Goal: Task Accomplishment & Management: Manage account settings

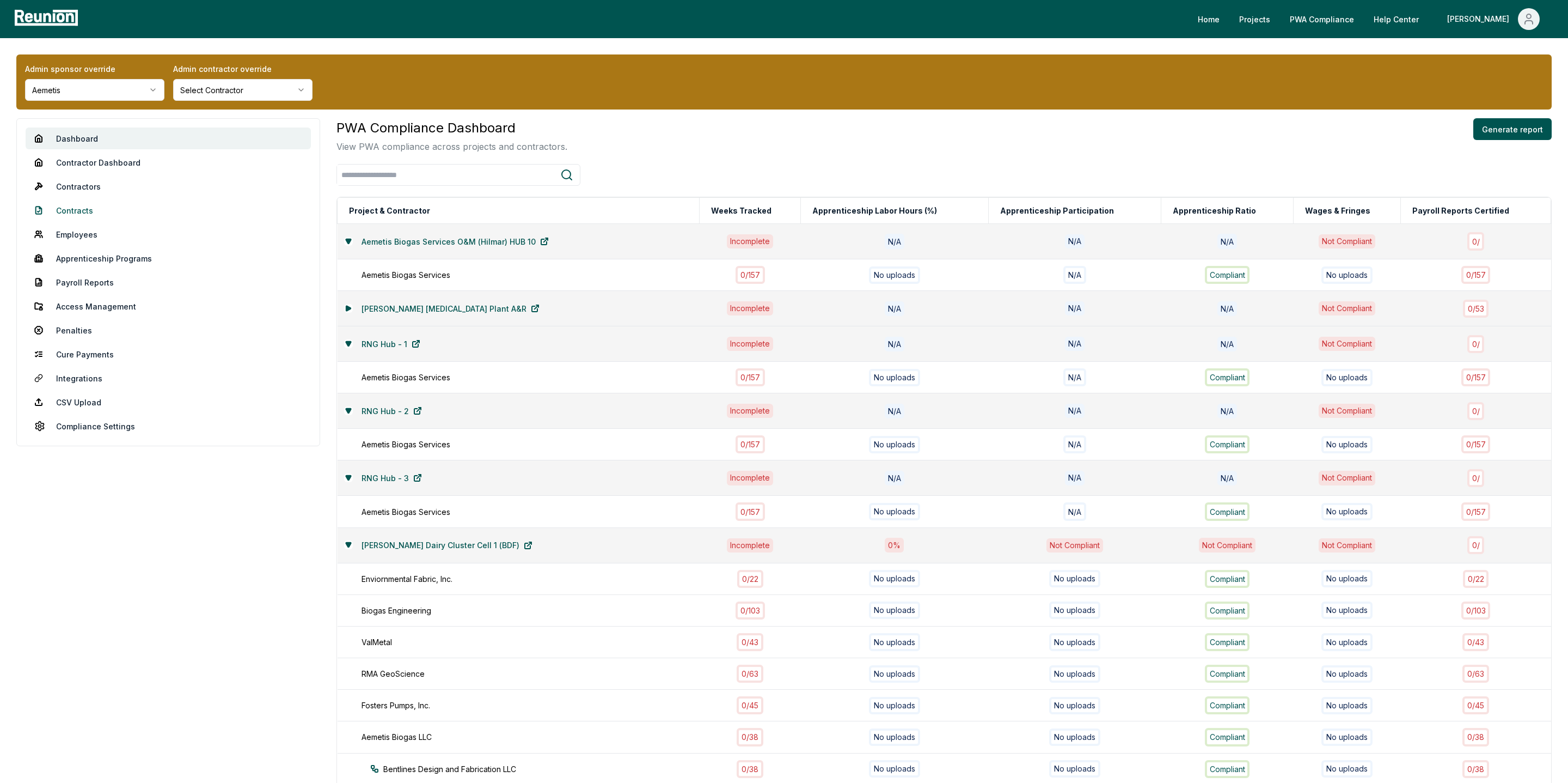
click at [70, 212] on link "Contracts" at bounding box center [168, 210] width 285 height 22
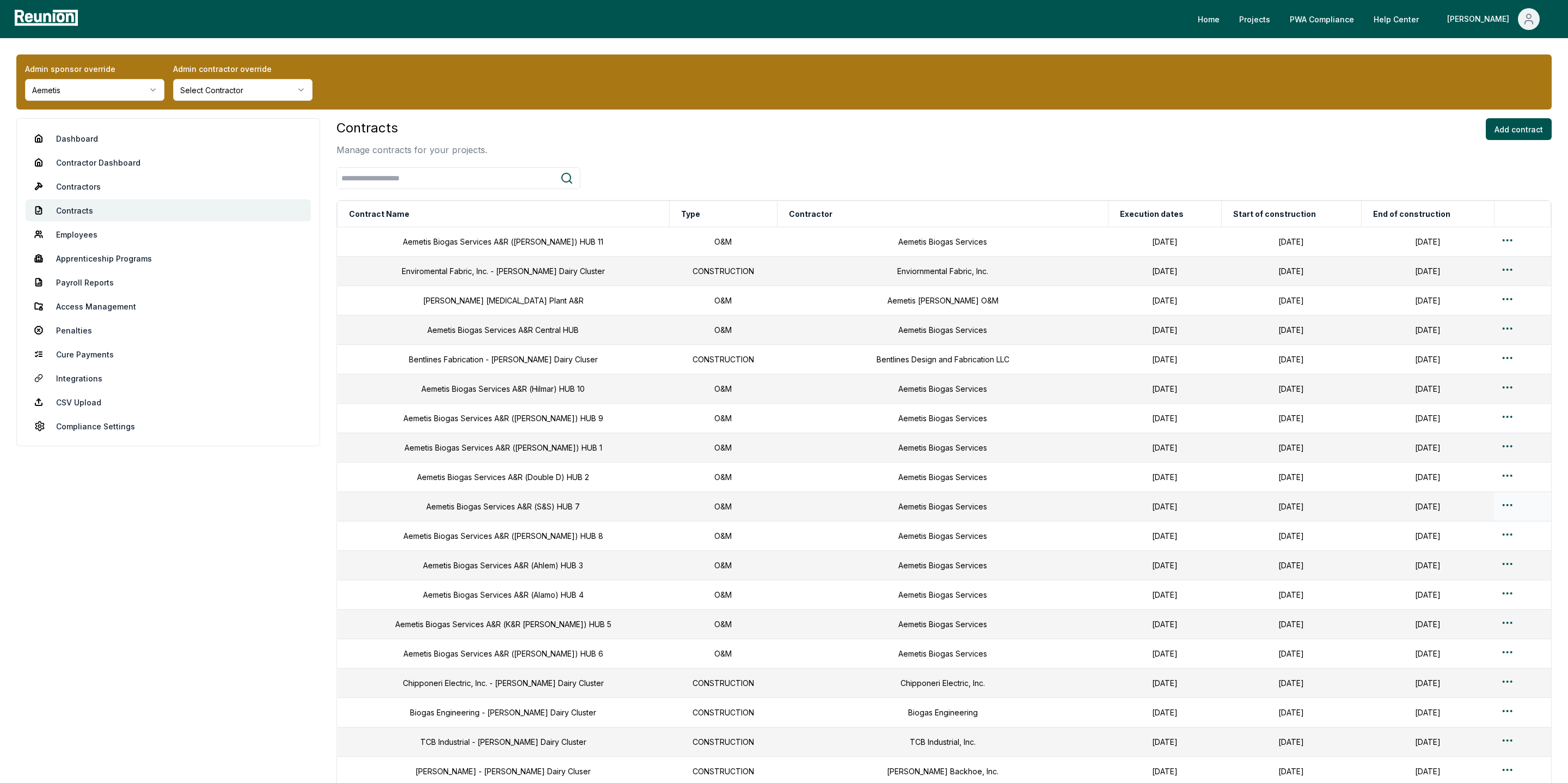
scroll to position [395, 0]
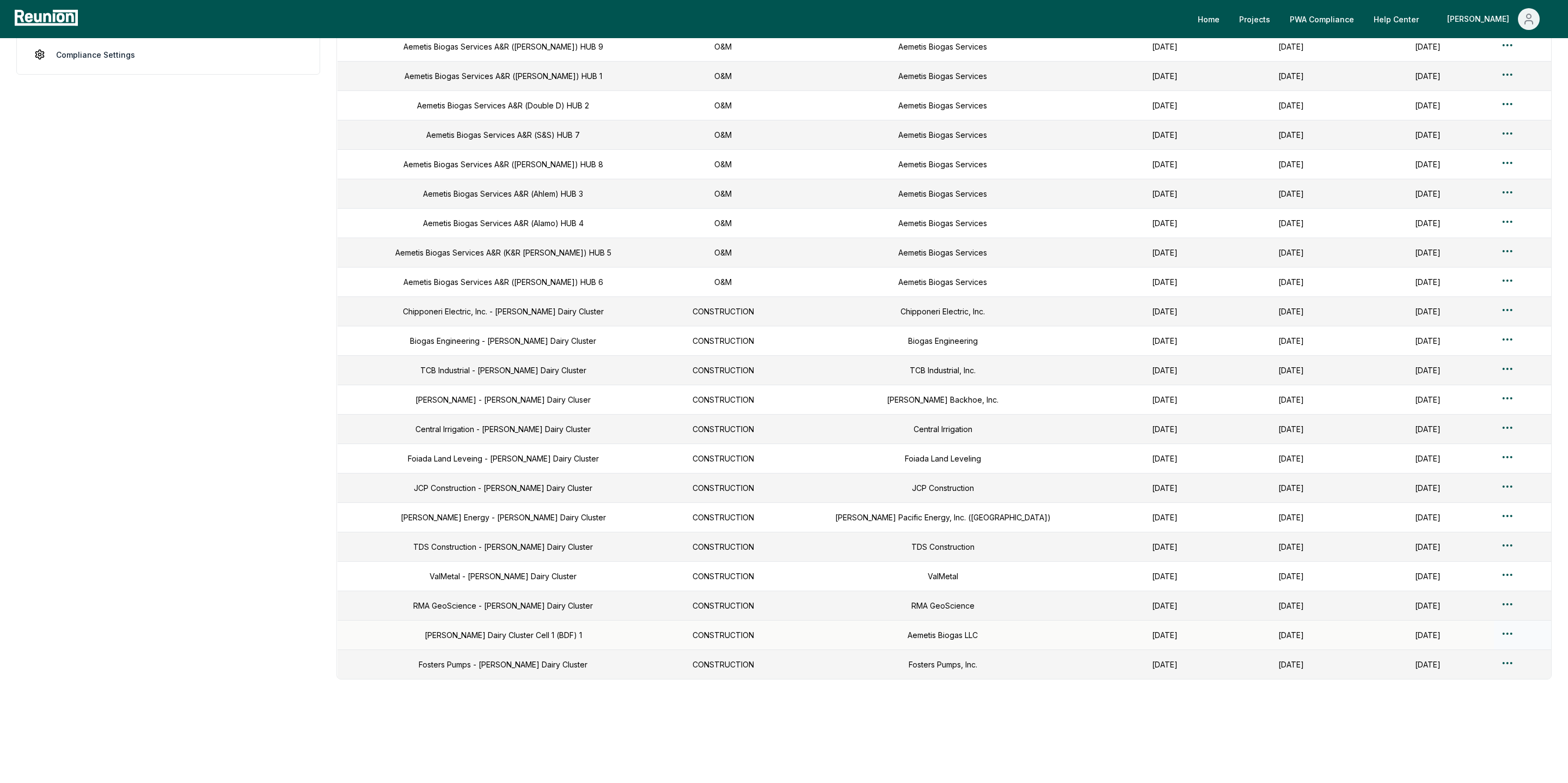
click at [1234, 633] on html "Please visit us on your desktop We're working on making our marketplace mobile-…" at bounding box center [784, 206] width 1568 height 1155
click at [1234, 672] on div "Edit" at bounding box center [1498, 675] width 104 height 18
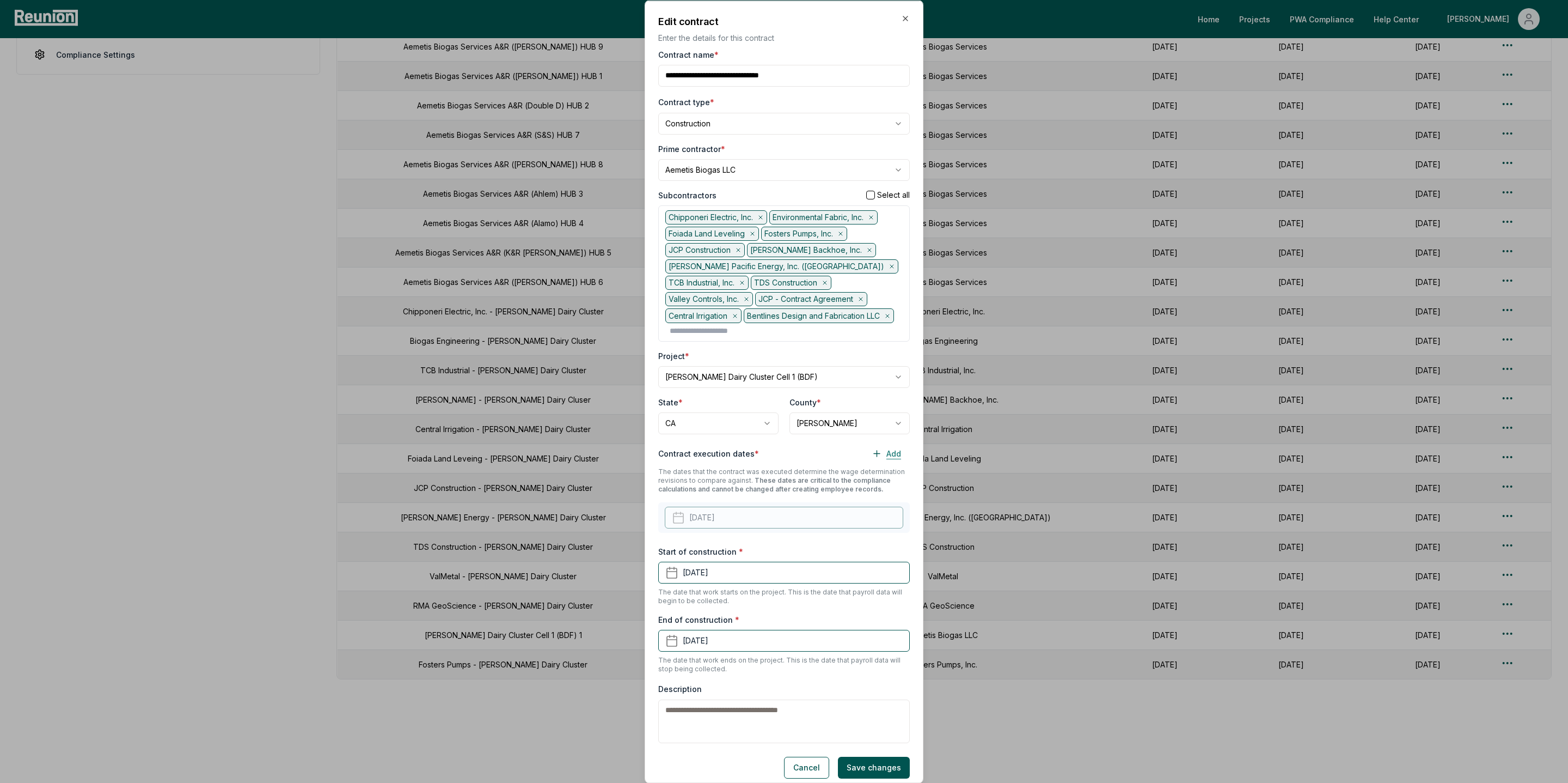
click at [893, 460] on button "Add" at bounding box center [886, 453] width 47 height 22
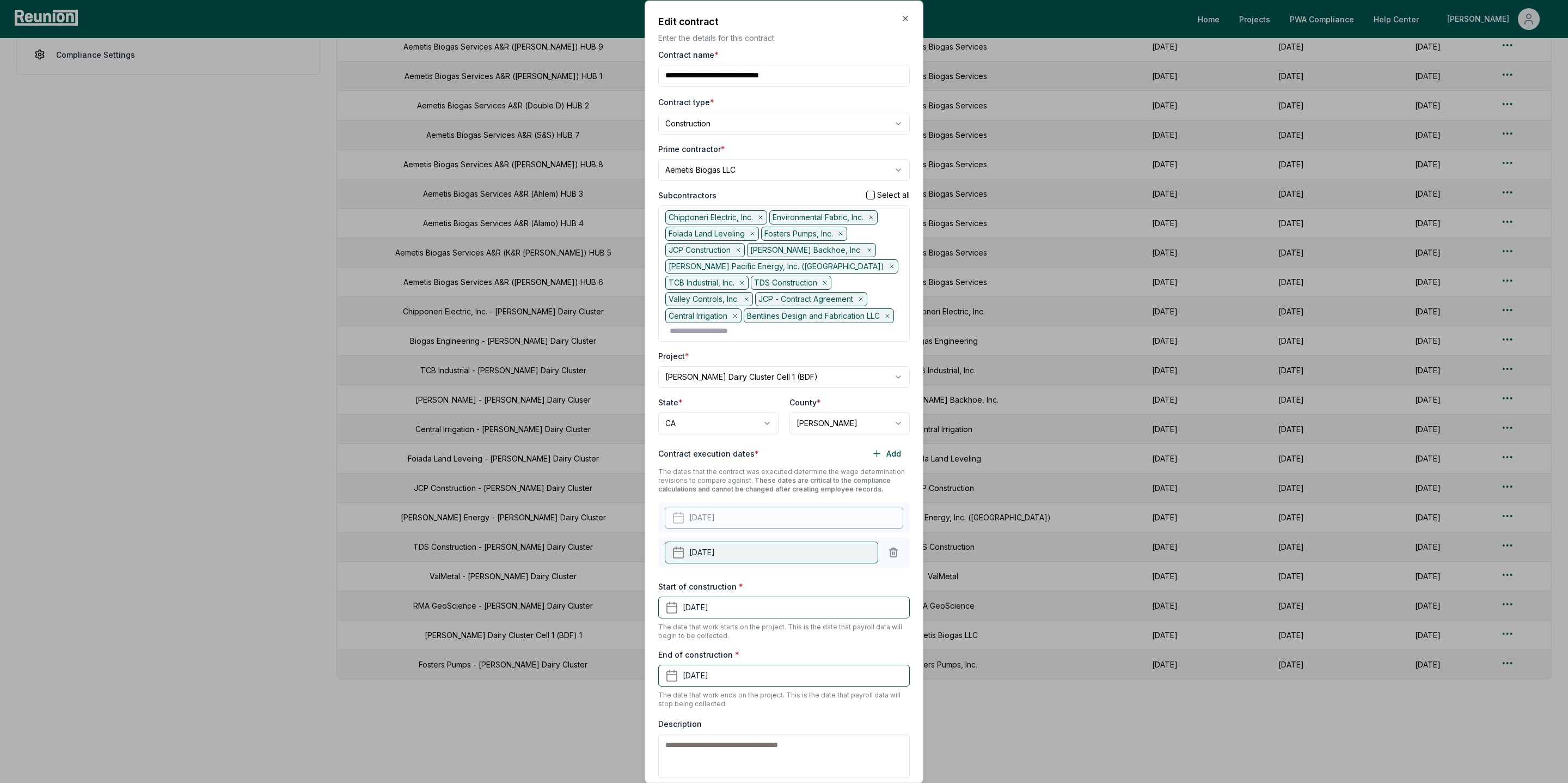
click at [702, 559] on button "September 19th, 2025" at bounding box center [771, 552] width 213 height 22
click at [864, 586] on div "Start of construction * April 16th, 2024 The date that work starts on the proje…" at bounding box center [784, 610] width 252 height 59
click at [906, 18] on icon "button" at bounding box center [905, 17] width 9 height 9
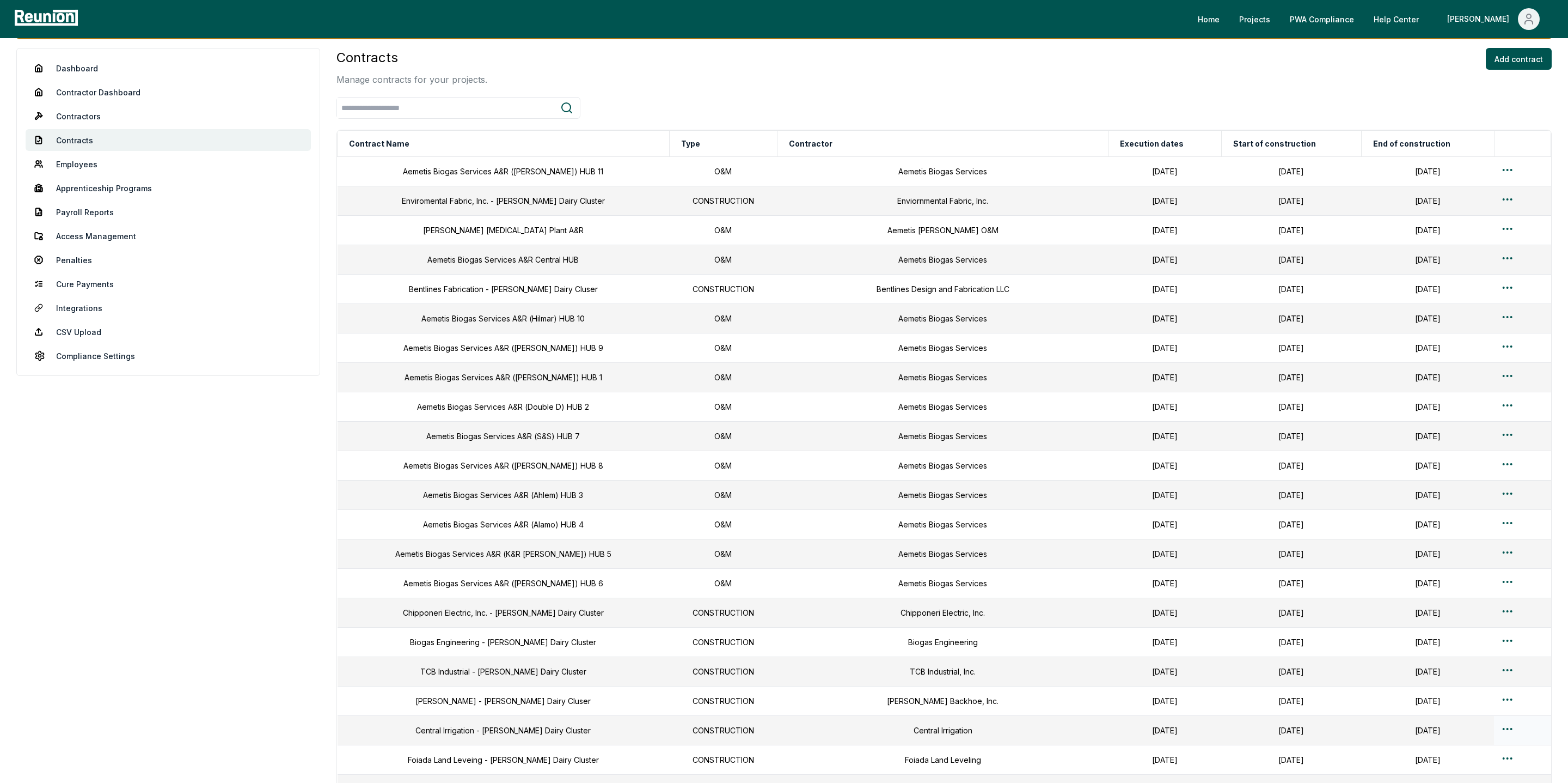
scroll to position [70, 0]
click at [1234, 168] on html "Please visit us on your desktop We're working on making our marketplace mobile-…" at bounding box center [784, 507] width 1568 height 1155
click at [1234, 253] on html "Please visit us on your desktop We're working on making our marketplace mobile-…" at bounding box center [784, 507] width 1568 height 1155
click at [1234, 231] on html "Please visit us on your desktop We're working on making our marketplace mobile-…" at bounding box center [784, 507] width 1568 height 1155
click at [1234, 272] on div "Edit" at bounding box center [1498, 273] width 104 height 18
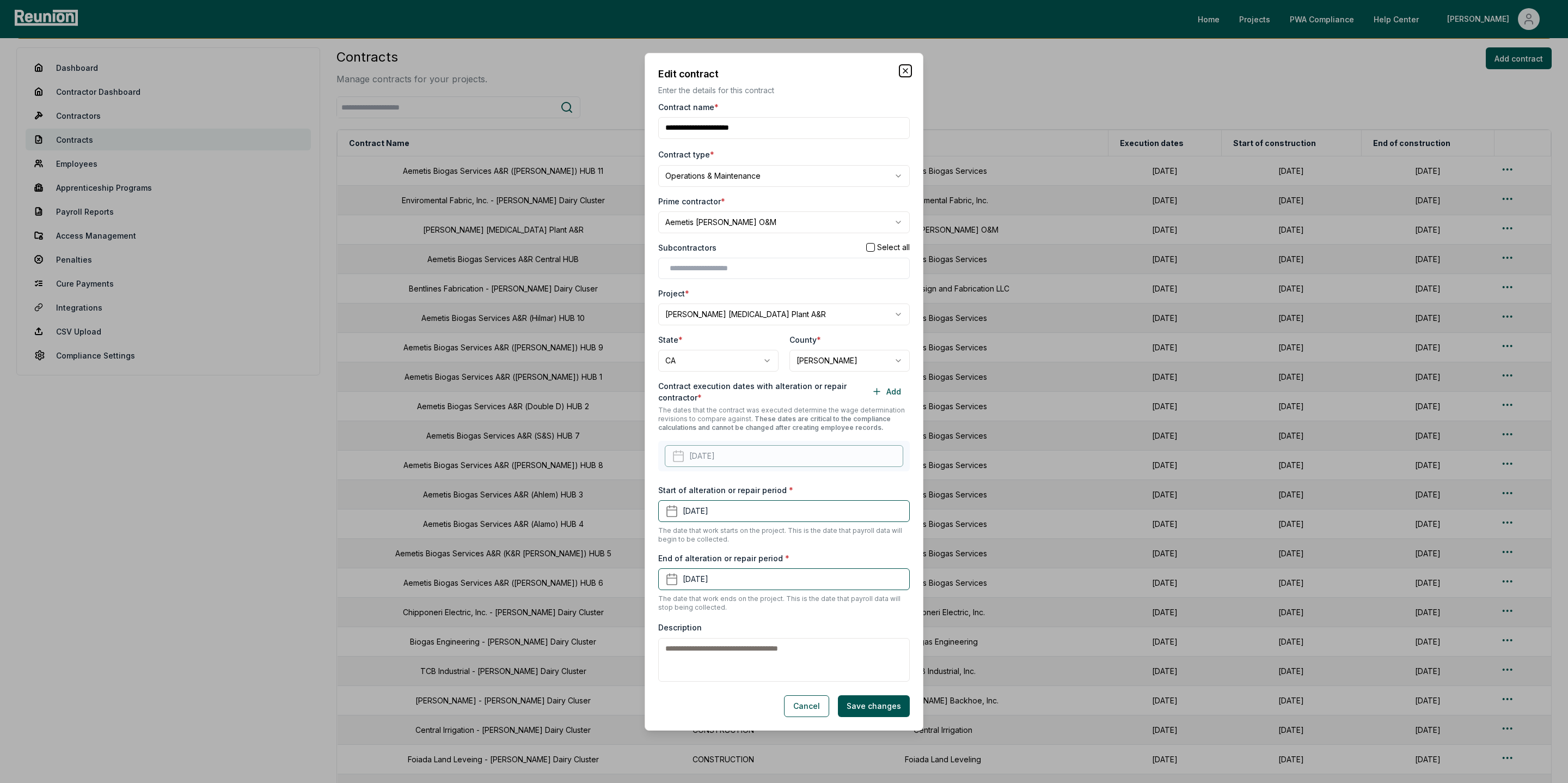
click at [905, 67] on icon "button" at bounding box center [905, 70] width 9 height 9
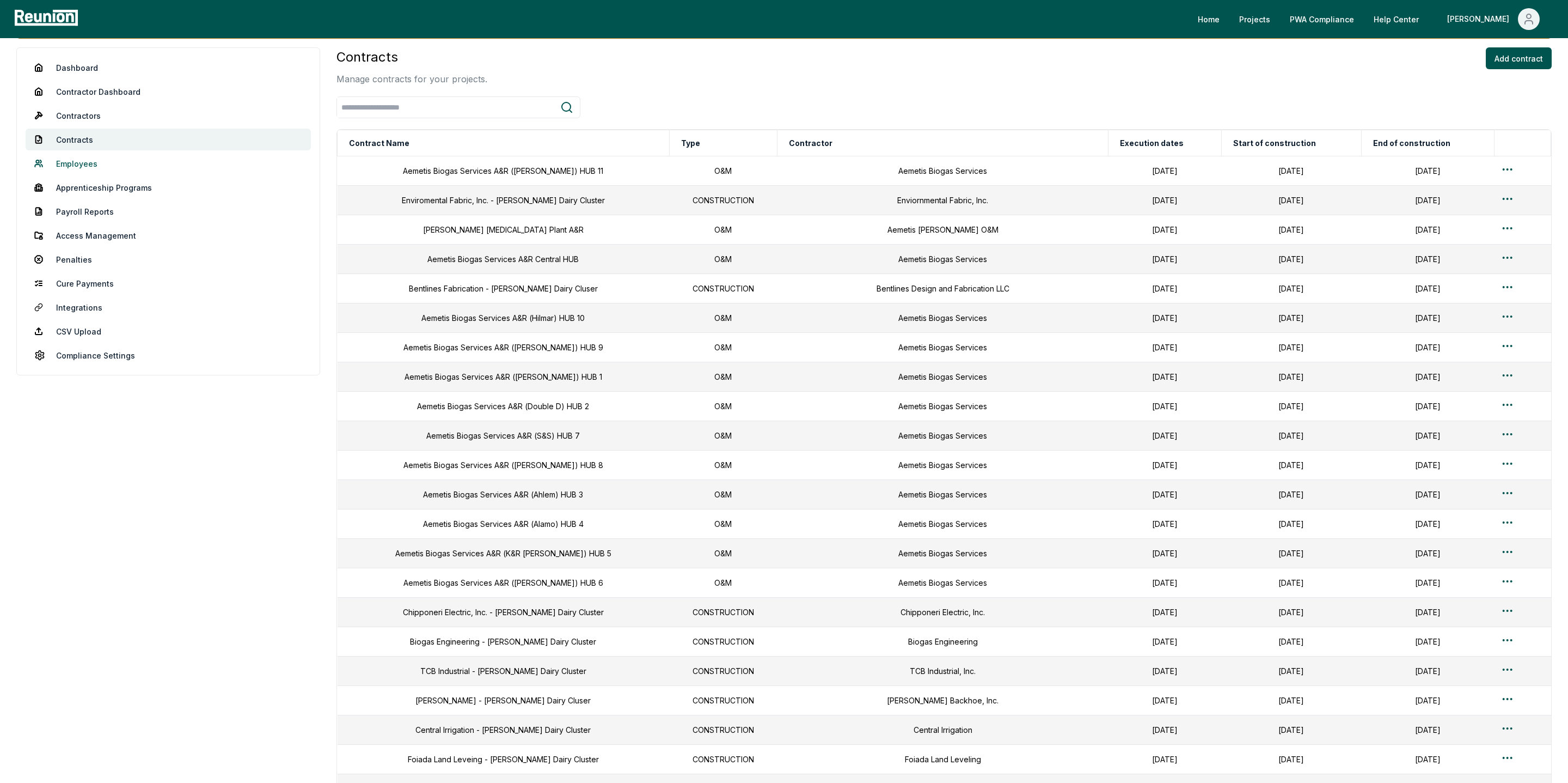
click at [86, 164] on link "Employees" at bounding box center [168, 163] width 285 height 22
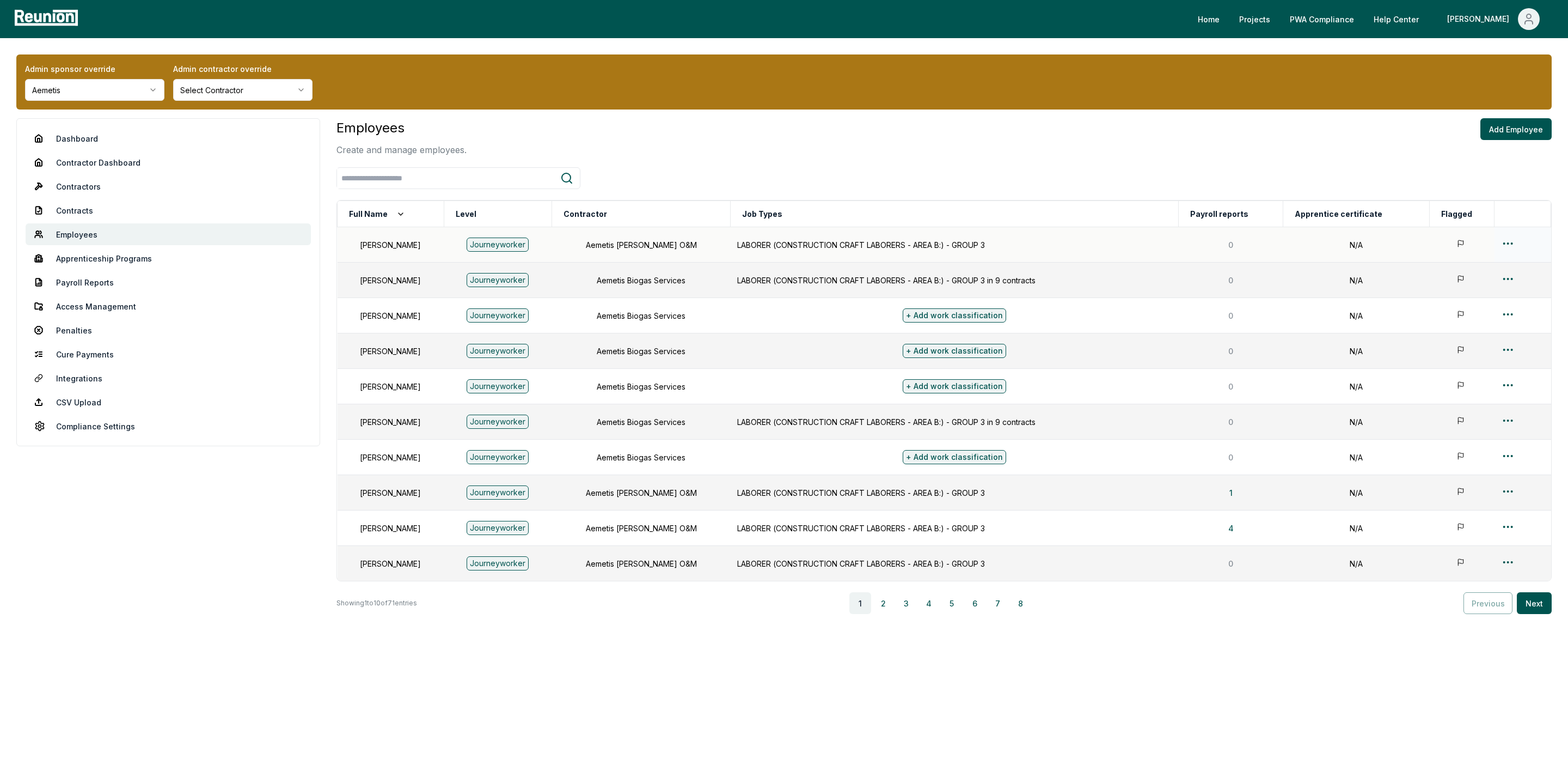
click at [1234, 243] on html "Please visit us on your desktop We're working on making our marketplace mobile-…" at bounding box center [784, 391] width 1568 height 783
click at [1234, 288] on div "Edit" at bounding box center [1507, 287] width 104 height 18
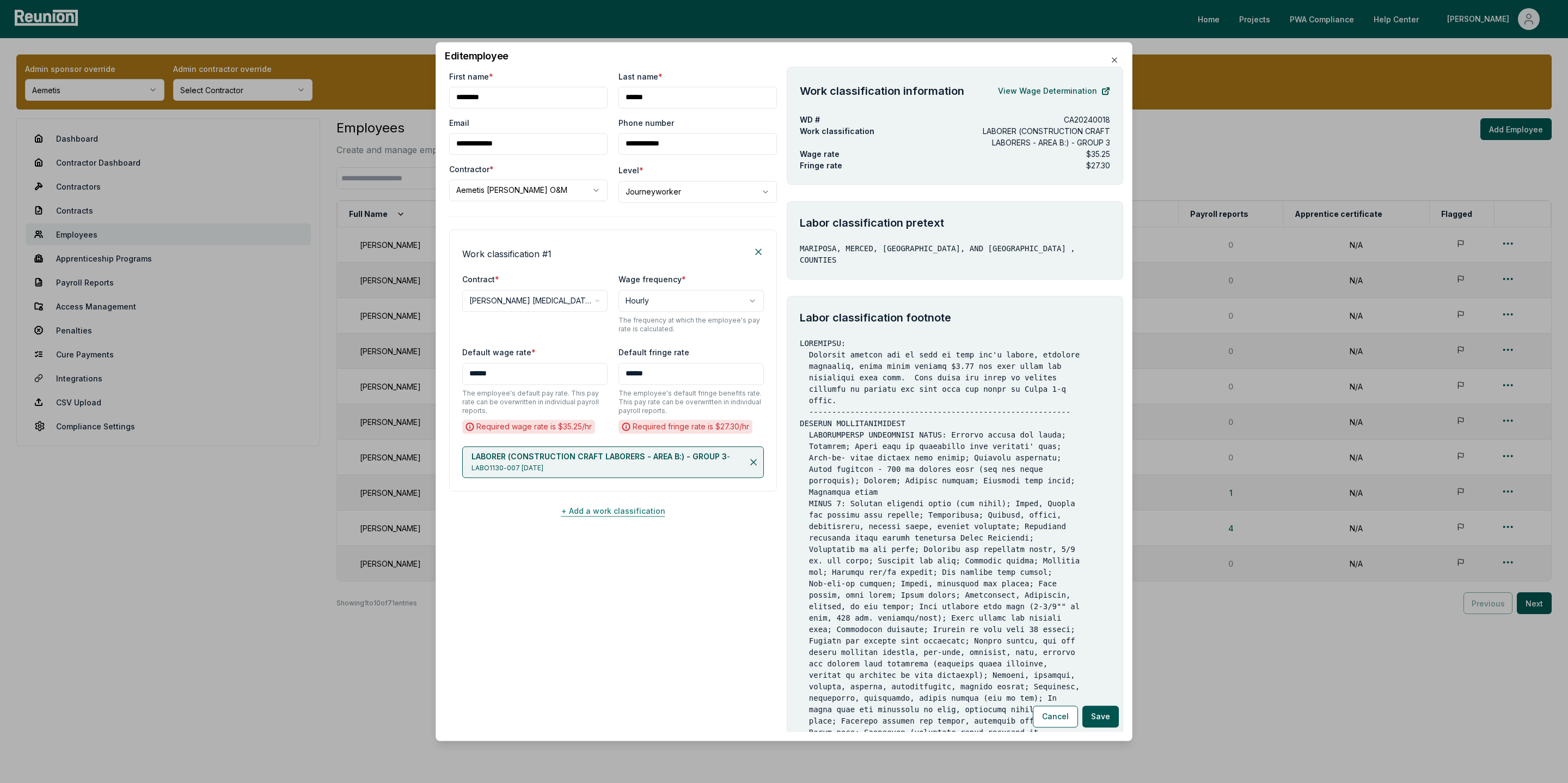
click at [593, 519] on button "+ Add a work classification" at bounding box center [612, 511] width 328 height 22
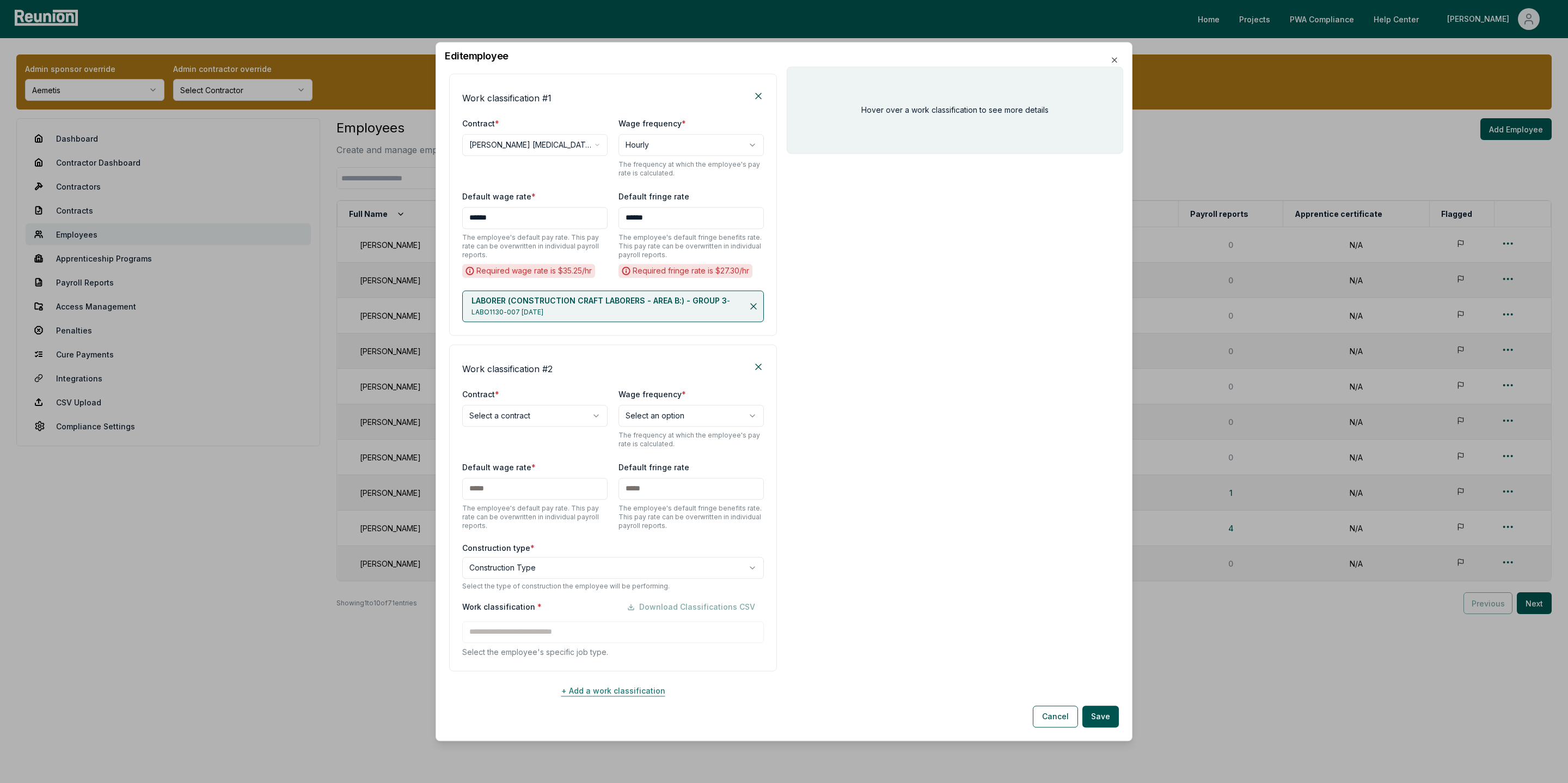
scroll to position [159, 0]
click at [490, 411] on body "Please visit us on your desktop We're working on making our marketplace mobile-…" at bounding box center [784, 391] width 1568 height 783
select select "**********"
click at [665, 420] on body "Please visit us on your desktop We're working on making our marketplace mobile-…" at bounding box center [784, 391] width 1568 height 783
select select "******"
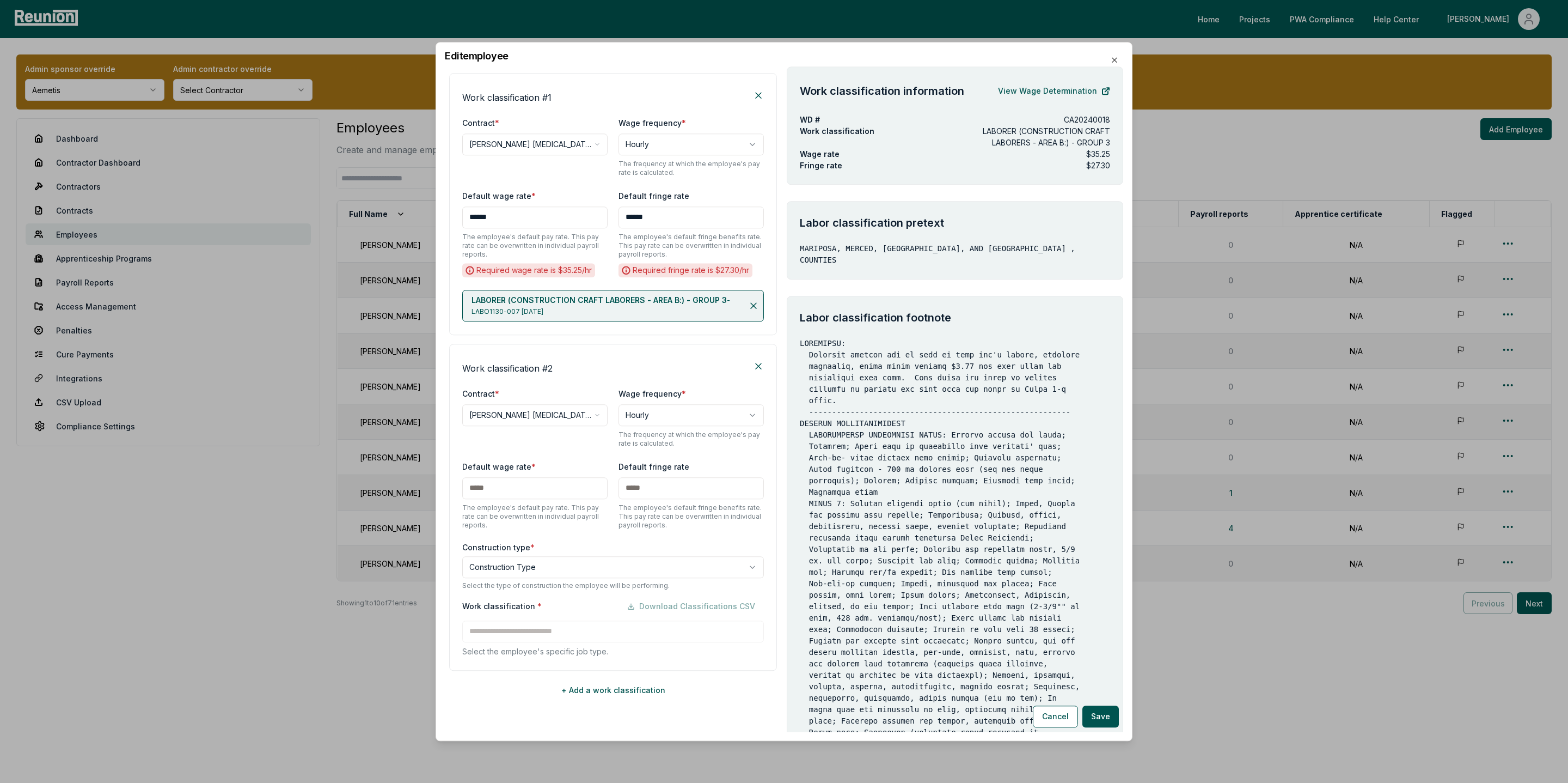
click at [506, 492] on input "text" at bounding box center [534, 488] width 145 height 22
type input "***"
click at [661, 490] on input "text" at bounding box center [691, 488] width 145 height 22
type input "***"
click at [537, 568] on body "Please visit us on your desktop We're working on making our marketplace mobile-…" at bounding box center [784, 391] width 1568 height 783
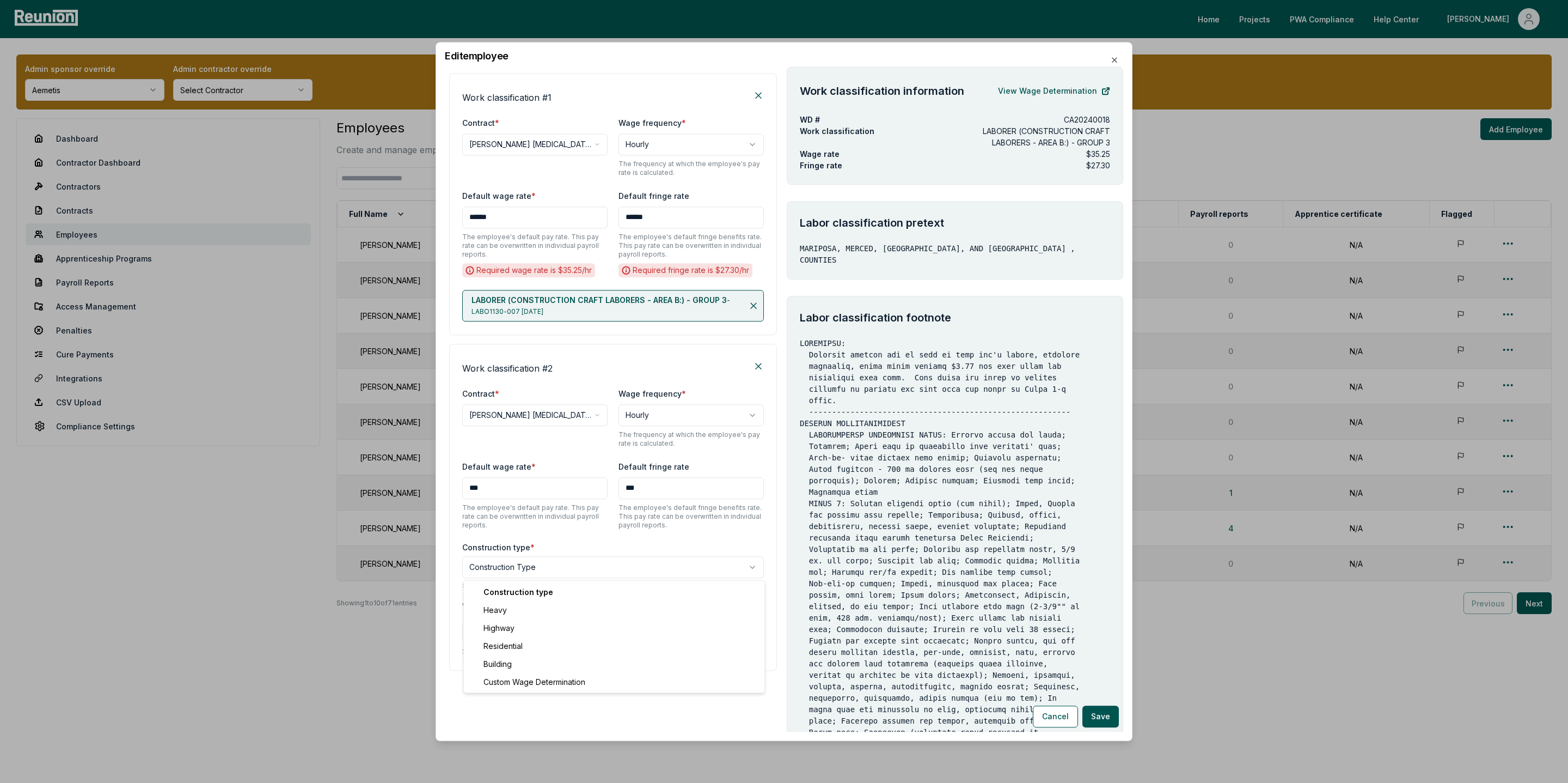
select select "*****"
click at [496, 633] on input at bounding box center [612, 631] width 301 height 22
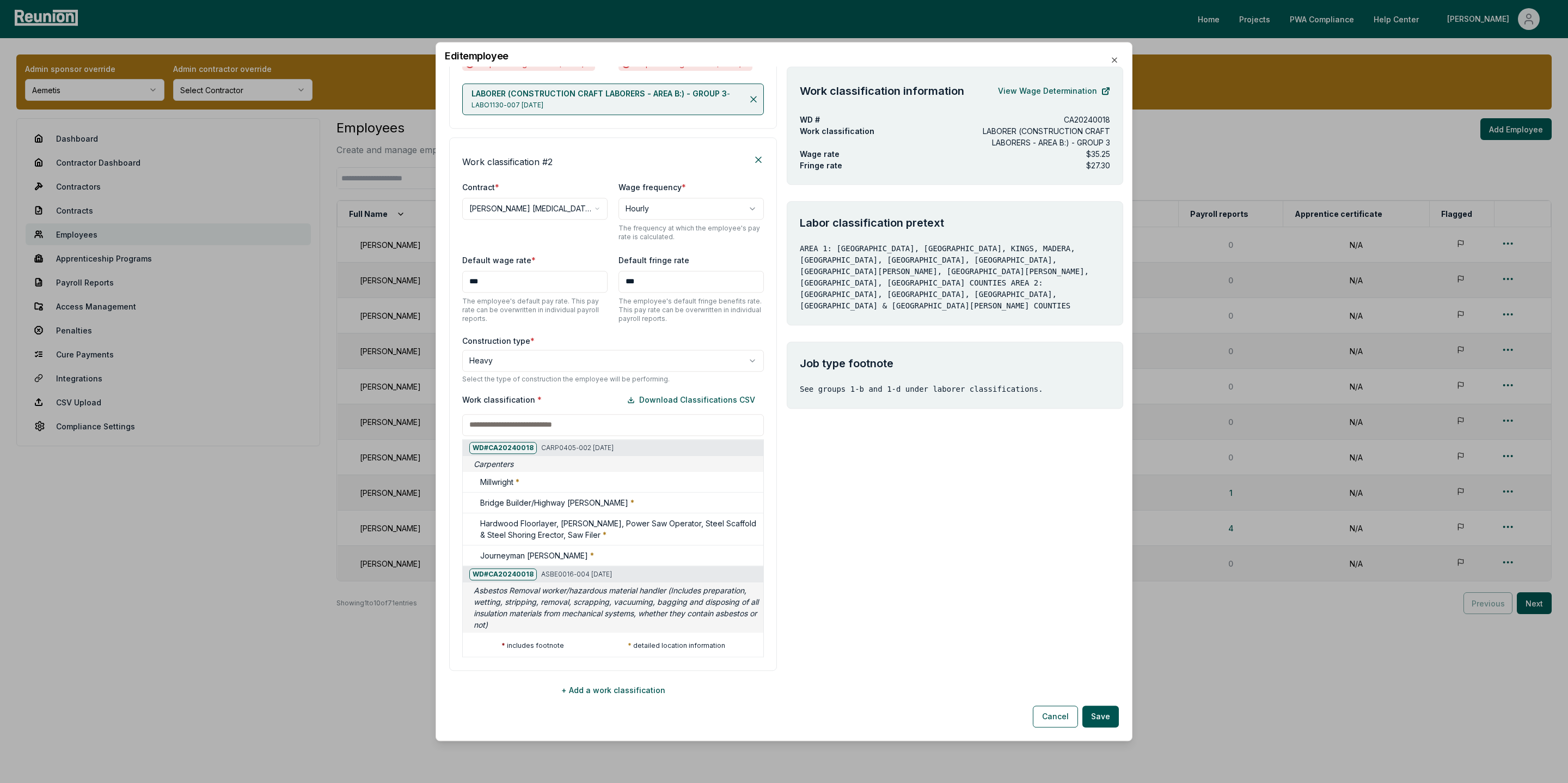
scroll to position [0, 0]
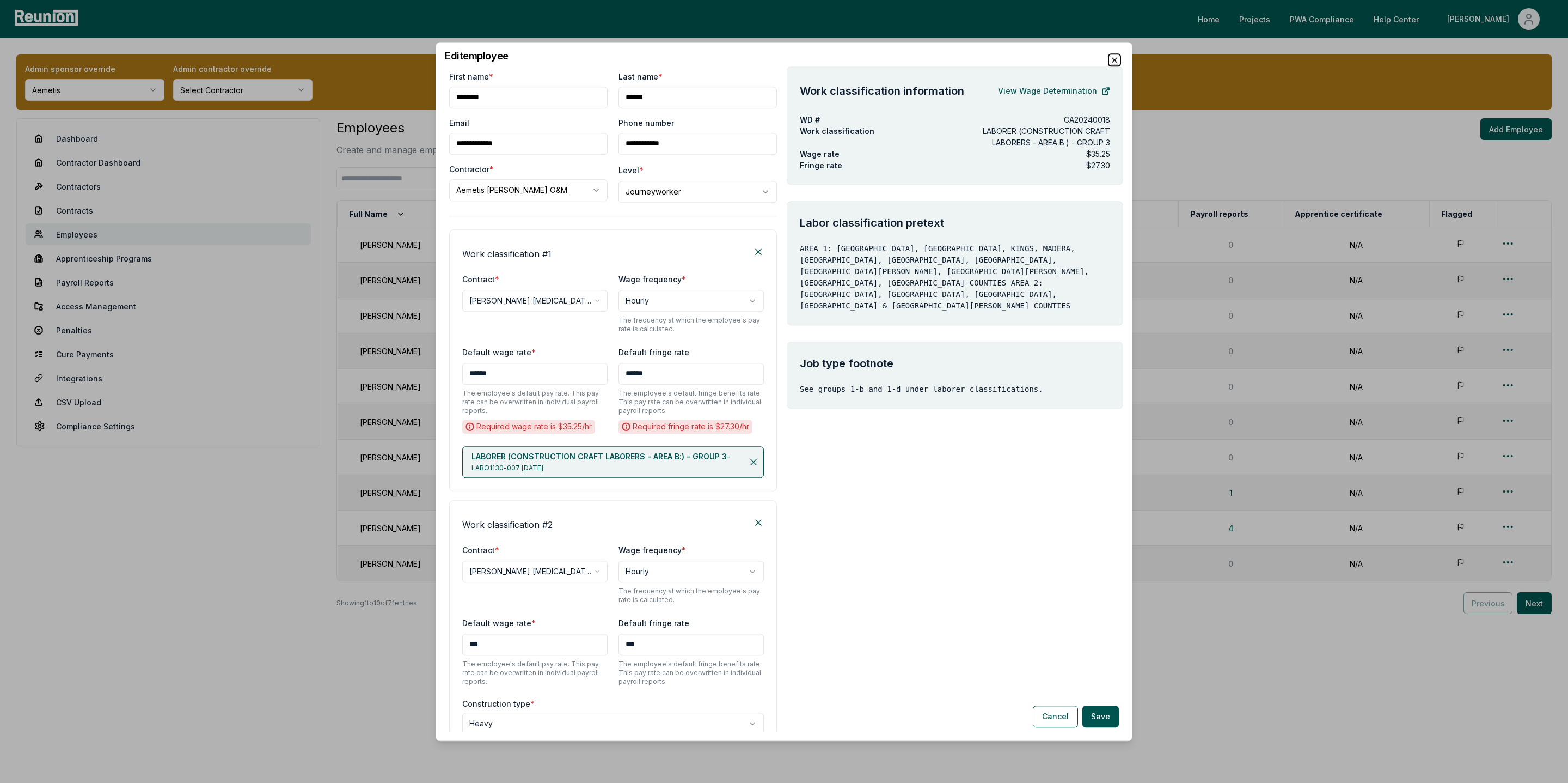
click at [1114, 61] on icon "button" at bounding box center [1114, 60] width 5 height 5
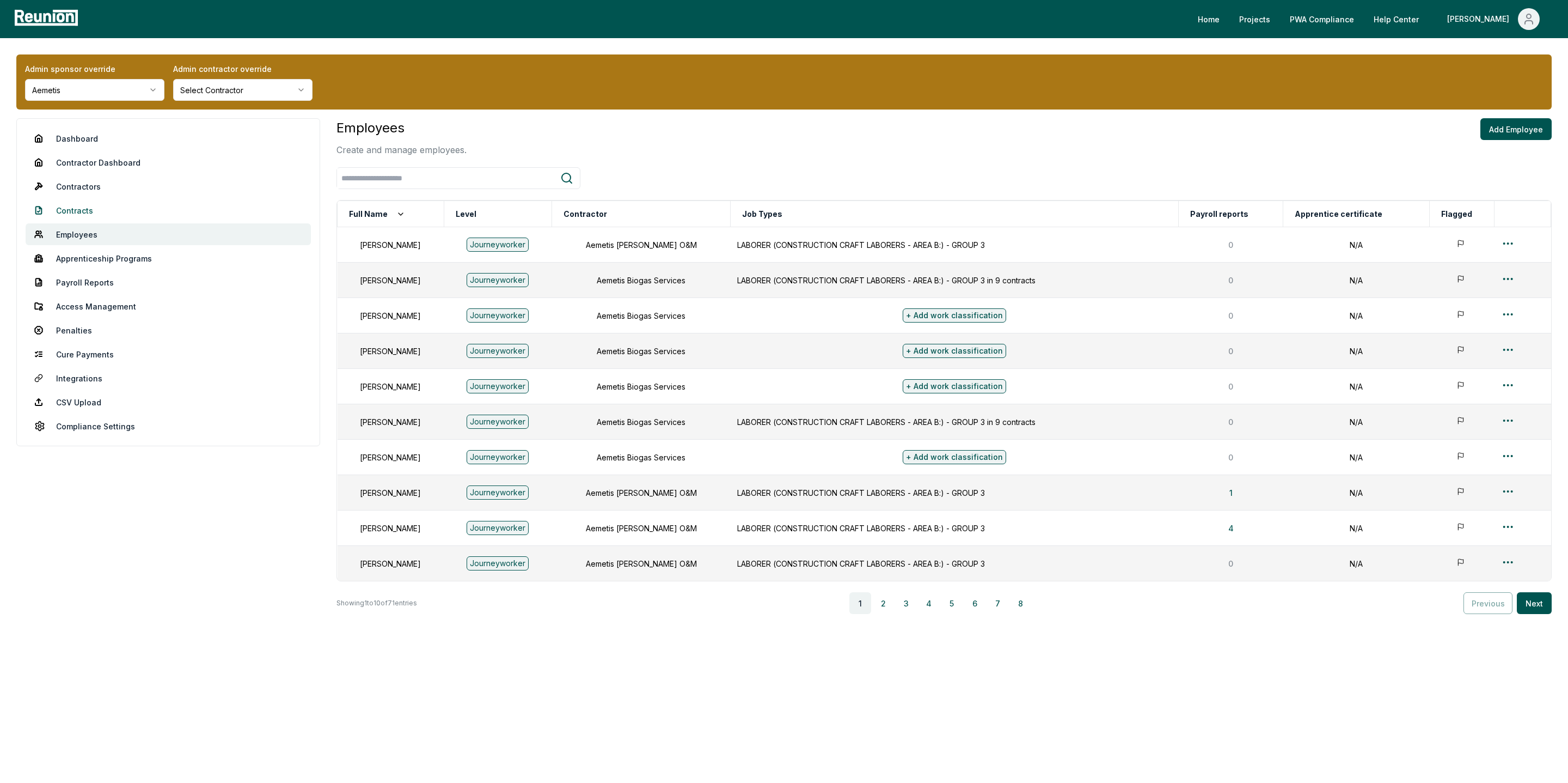
click at [67, 209] on link "Contracts" at bounding box center [168, 210] width 285 height 22
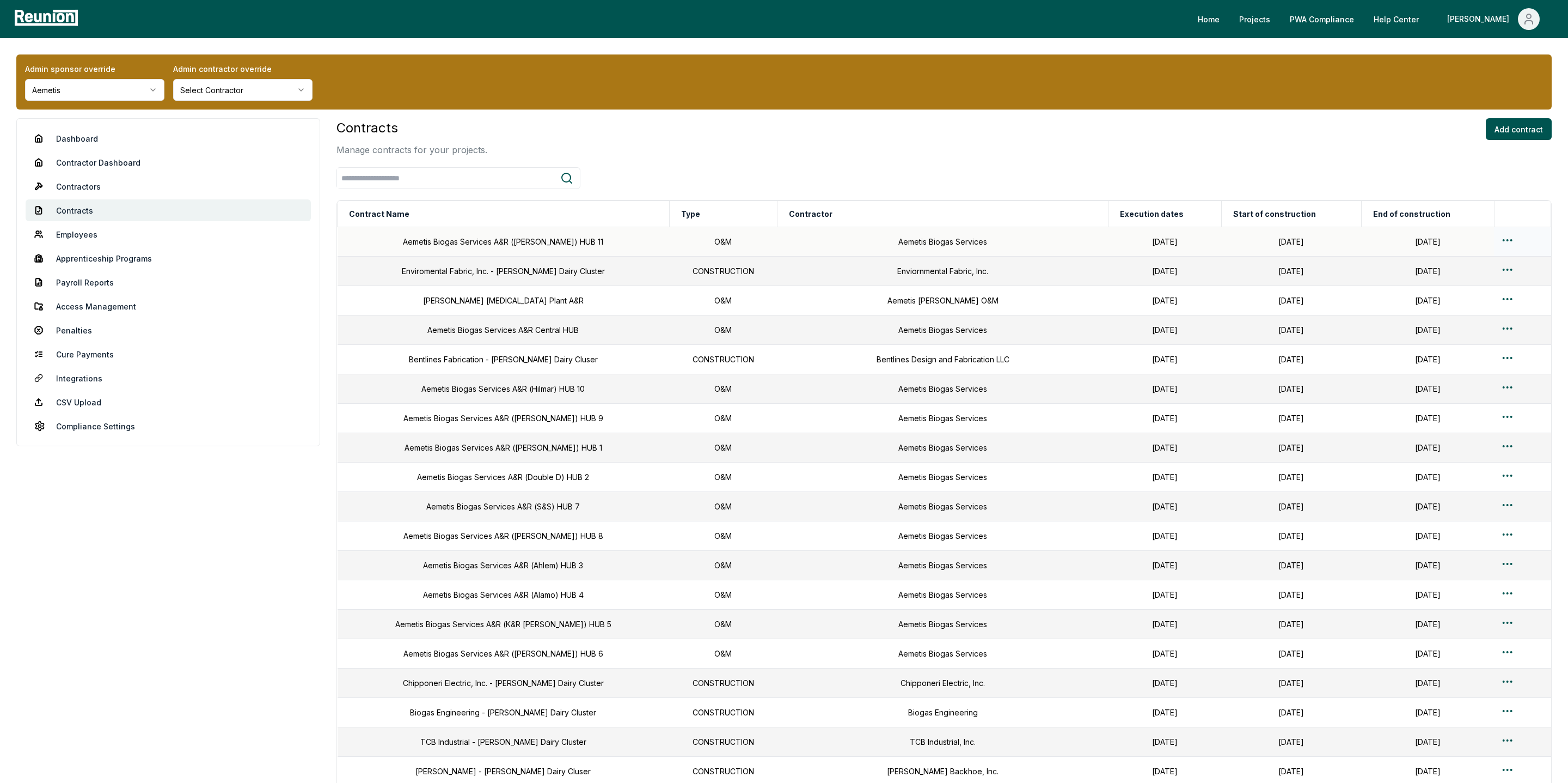
click at [1234, 241] on html "Please visit us on your desktop We're working on making our marketplace mobile-…" at bounding box center [784, 577] width 1568 height 1155
click at [1234, 283] on div "Edit" at bounding box center [1498, 284] width 104 height 18
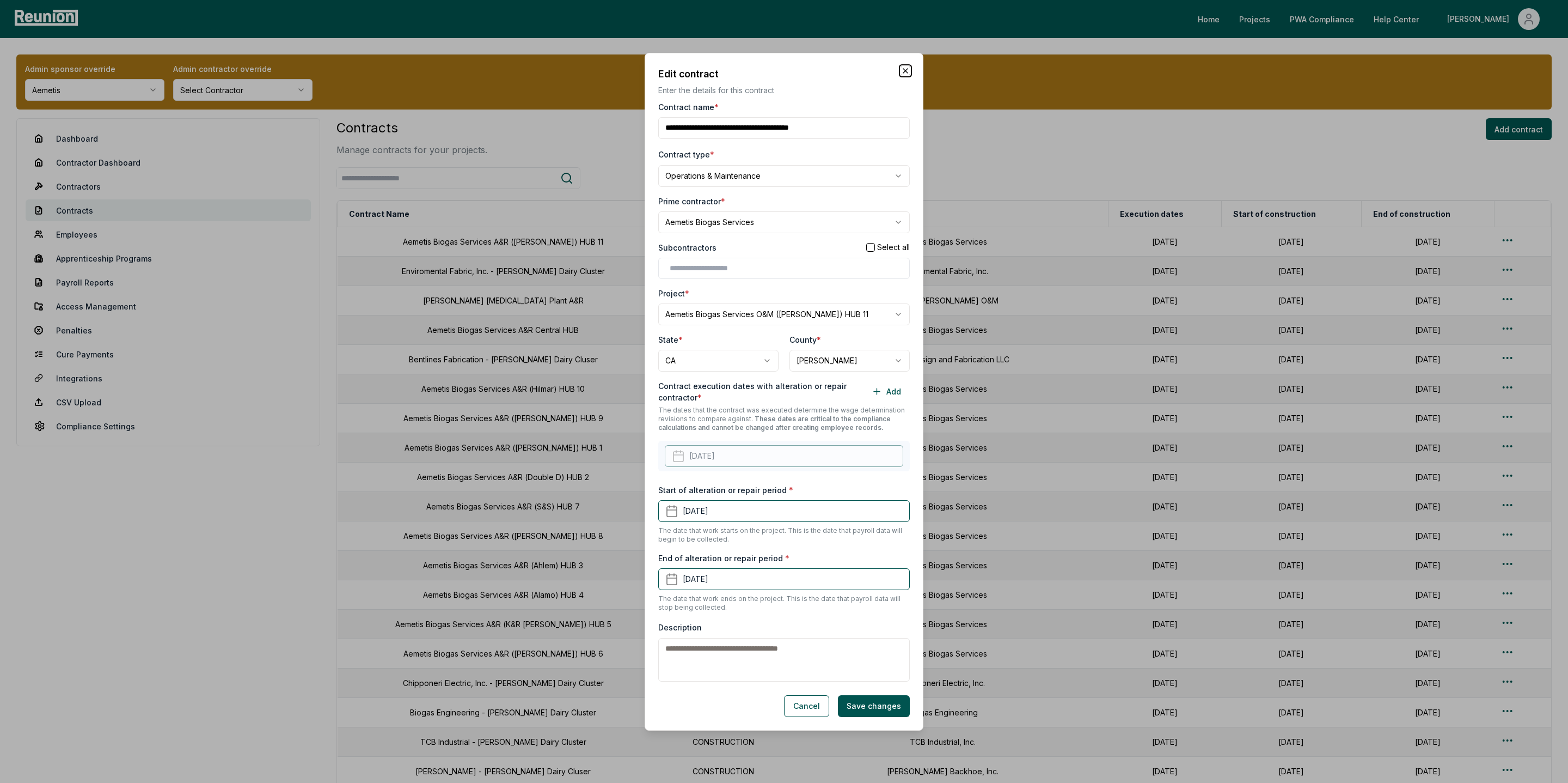
click at [905, 68] on icon "button" at bounding box center [905, 70] width 9 height 9
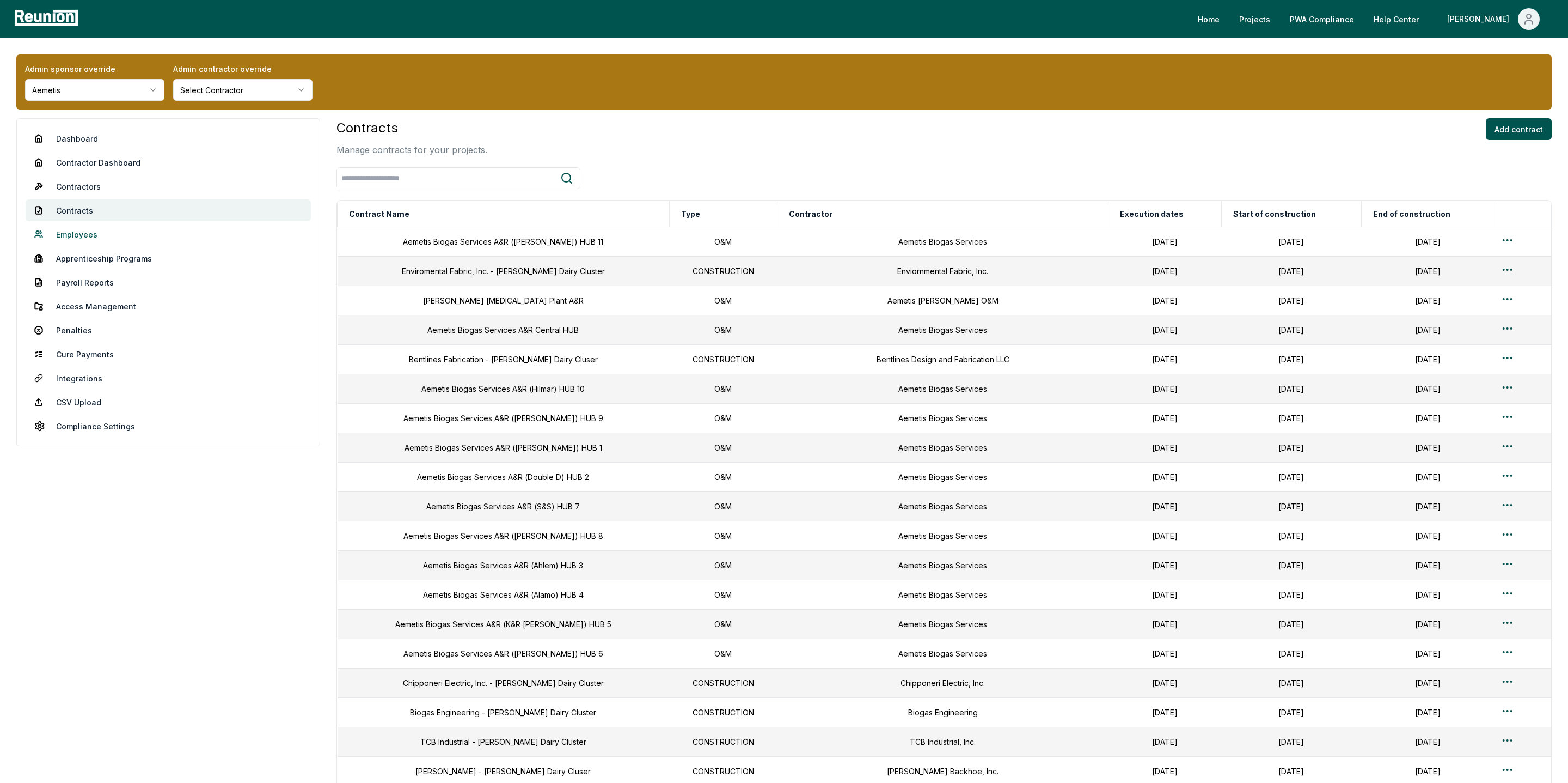
click at [80, 236] on link "Employees" at bounding box center [168, 234] width 285 height 22
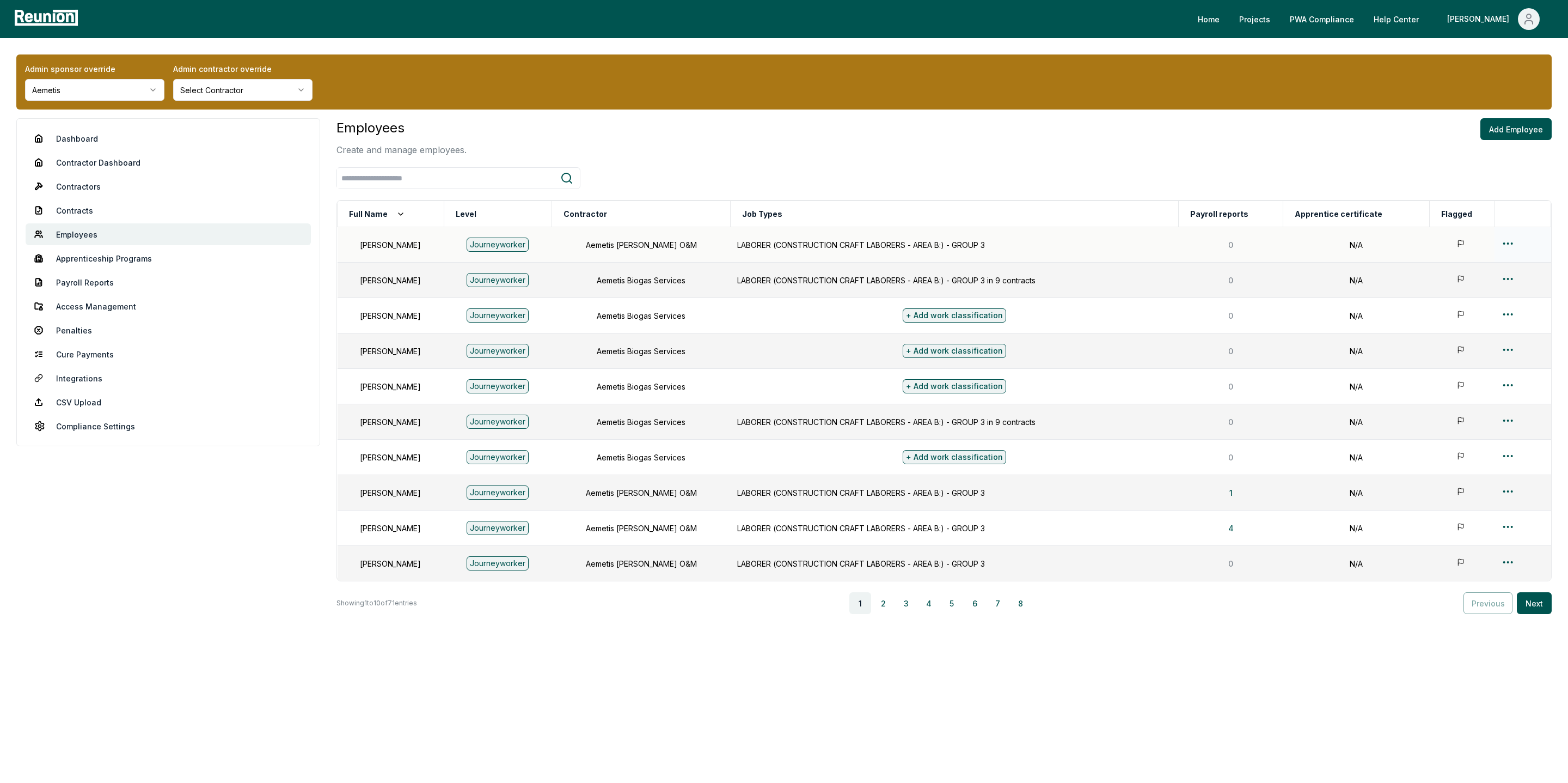
click at [1234, 244] on td at bounding box center [1523, 245] width 57 height 35
click at [60, 403] on link "CSV Upload" at bounding box center [168, 401] width 285 height 22
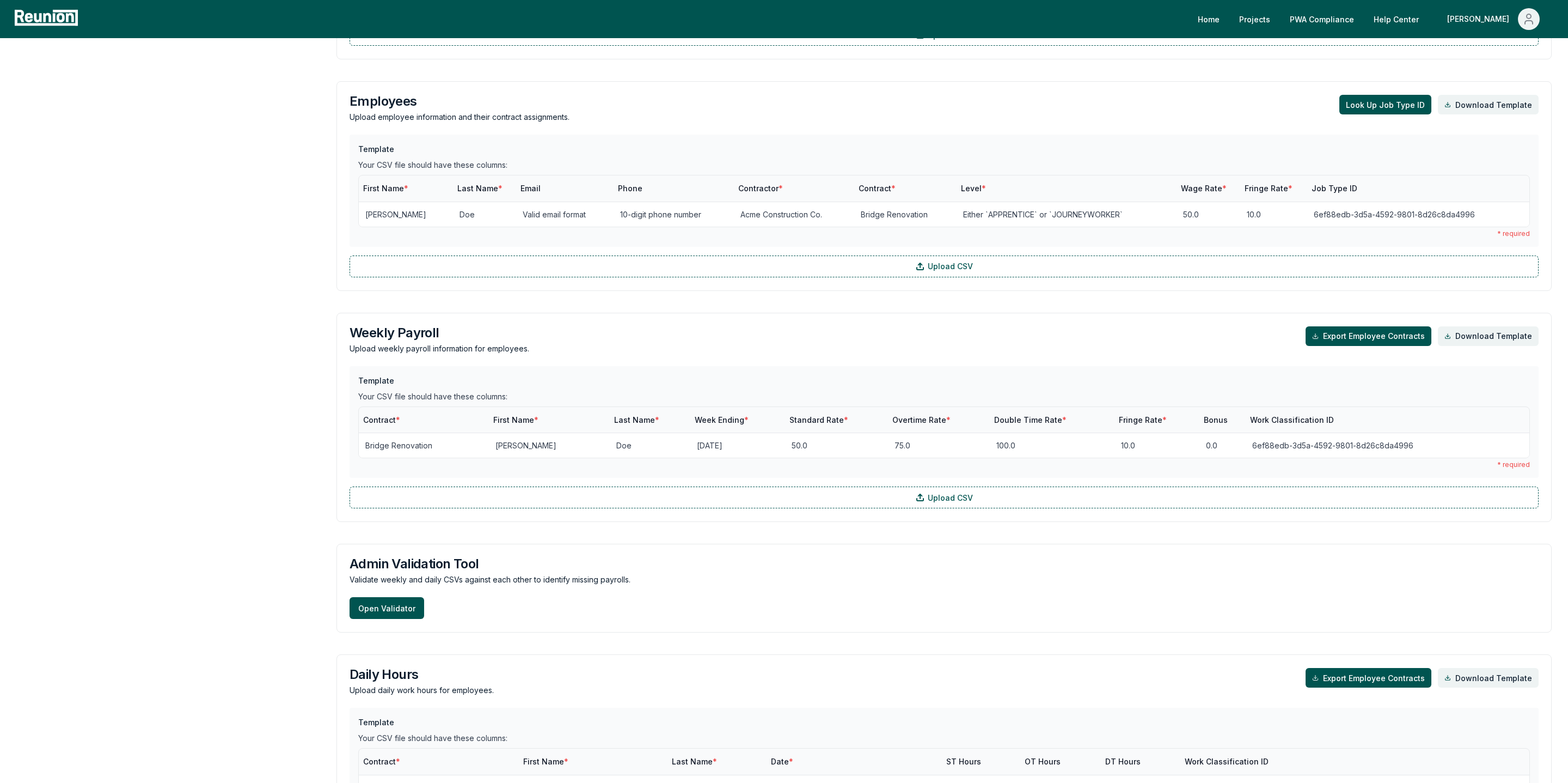
scroll to position [784, 0]
click at [1234, 106] on button "Look Up Job Type ID" at bounding box center [1385, 104] width 92 height 20
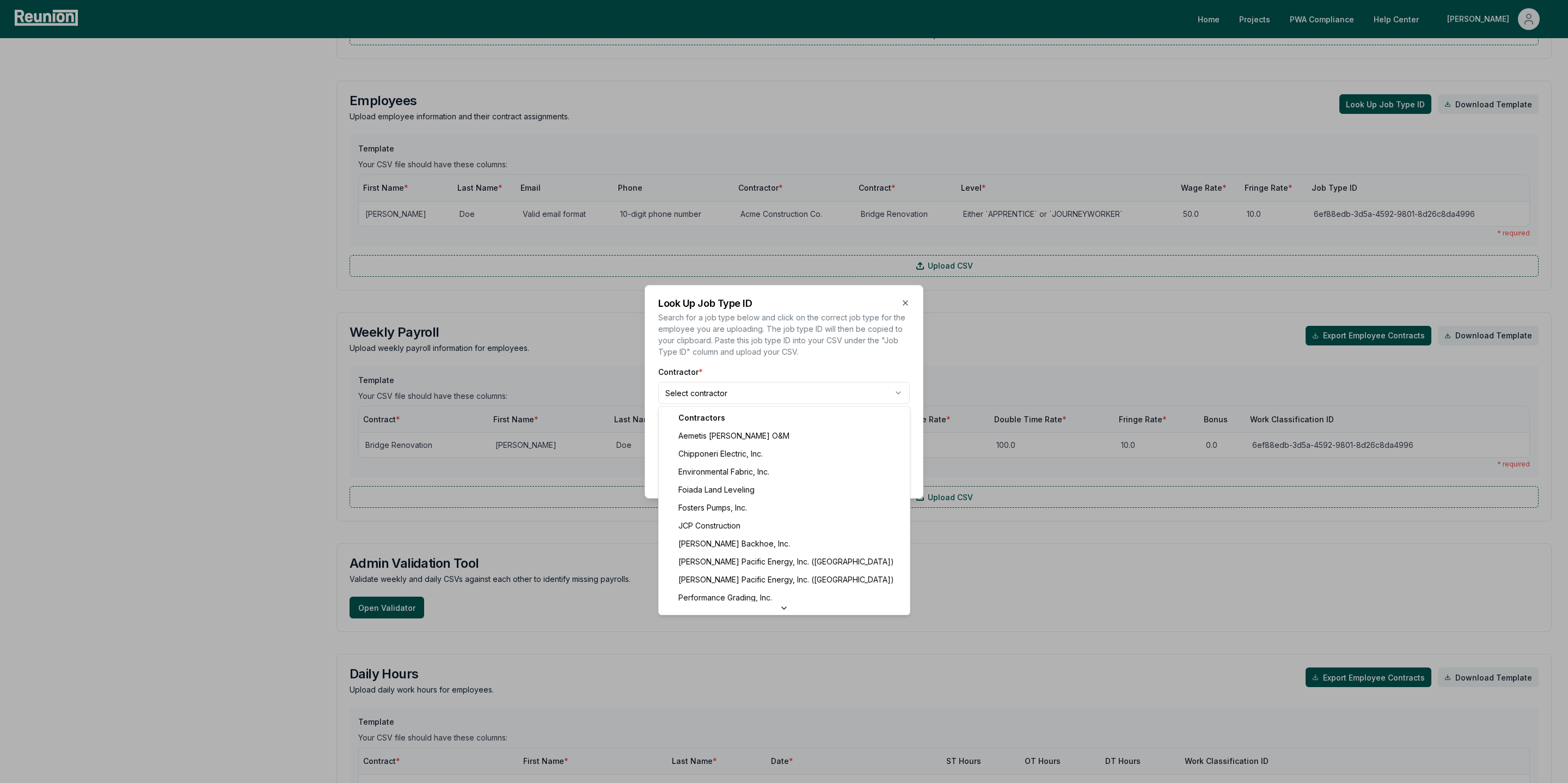
click at [687, 395] on body "Please visit us on your desktop We're working on making our marketplace mobile-…" at bounding box center [784, 91] width 1568 height 1751
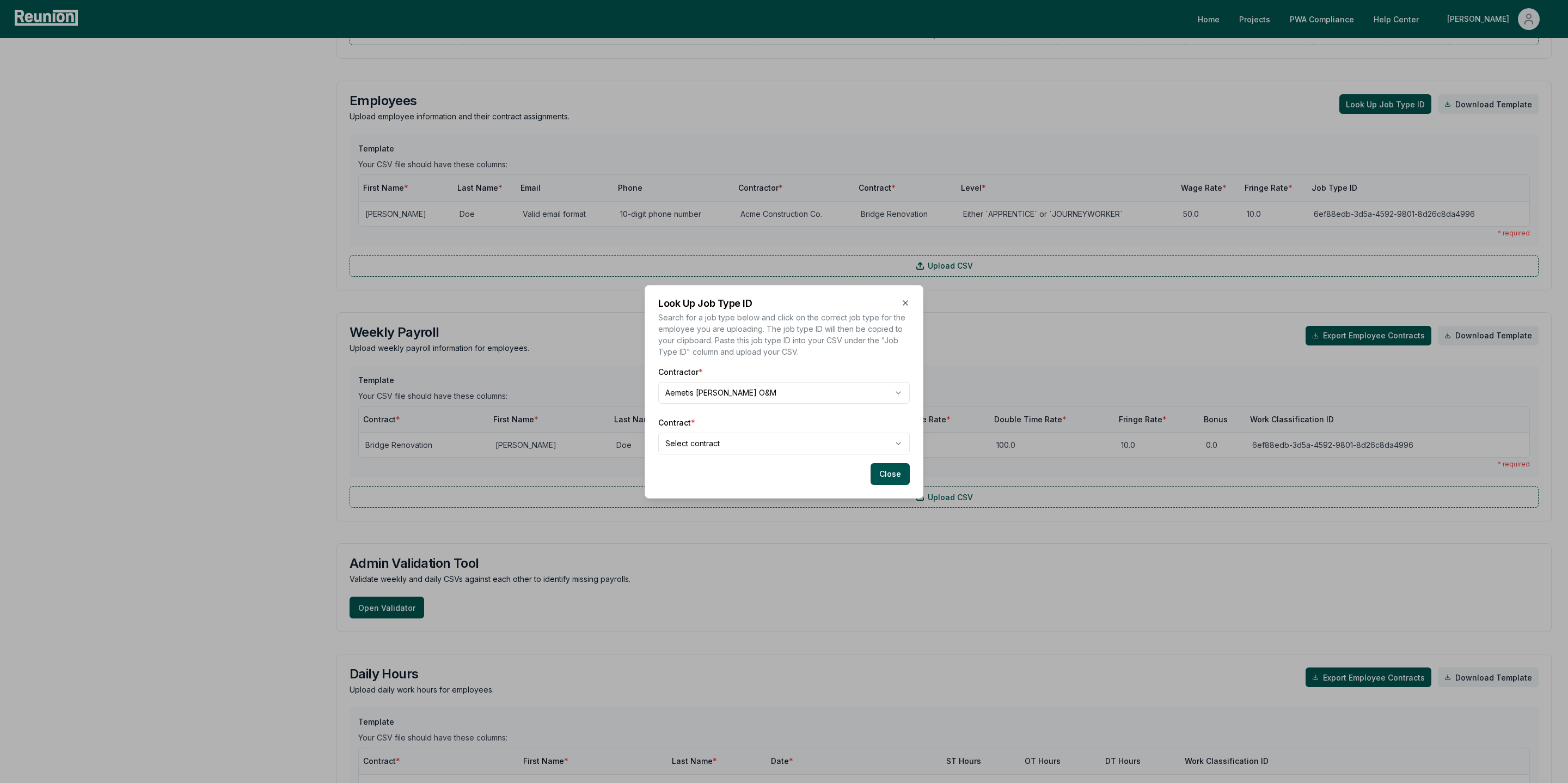
click at [700, 441] on body "Please visit us on your desktop We're working on making our marketplace mobile-…" at bounding box center [784, 91] width 1568 height 1751
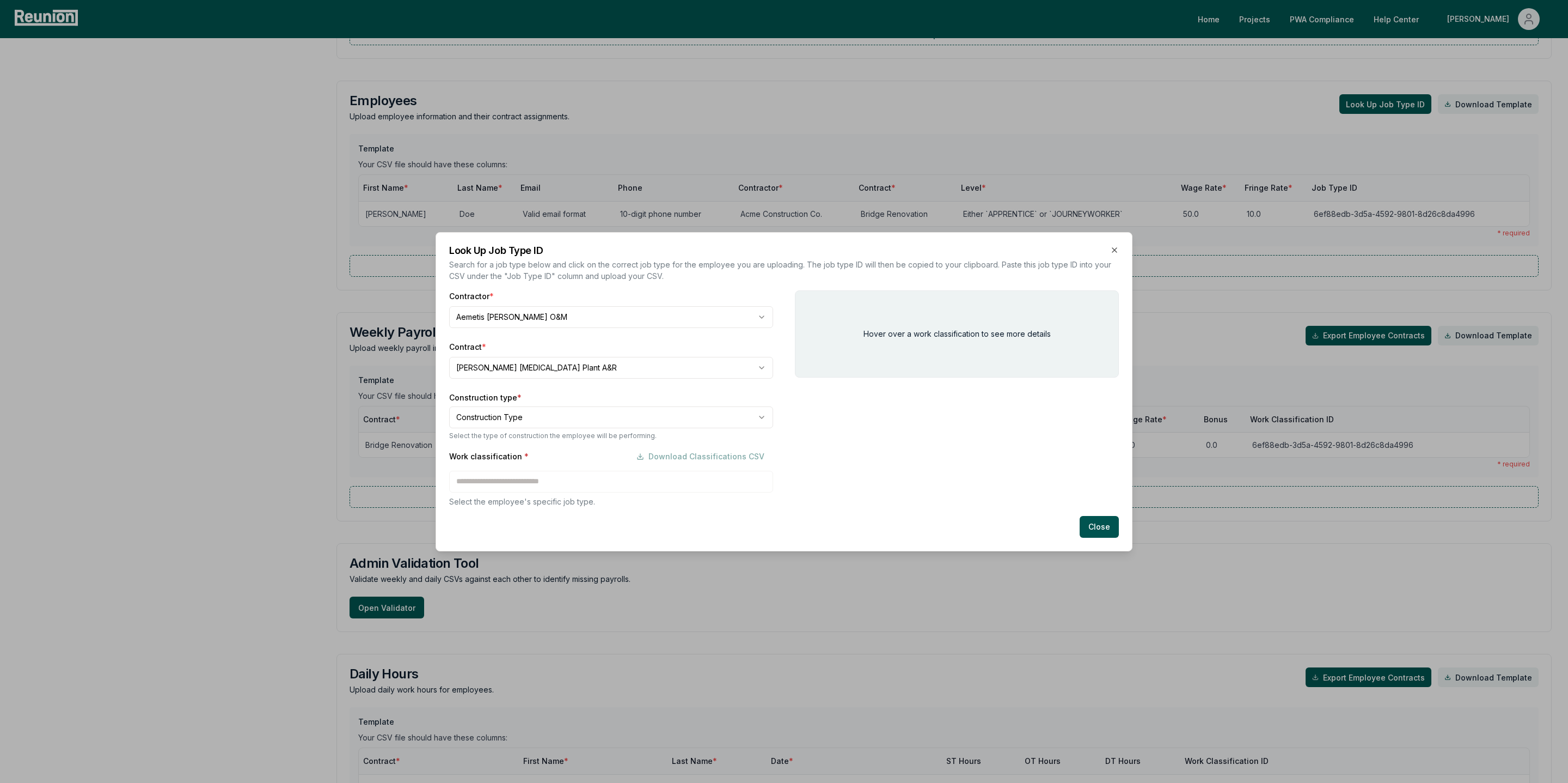
click at [489, 419] on body "Please visit us on your desktop We're working on making our marketplace mobile-…" at bounding box center [784, 91] width 1568 height 1751
click at [518, 482] on div "Work classification * Download Classifications CSV Select the employee's specif…" at bounding box center [610, 476] width 324 height 62
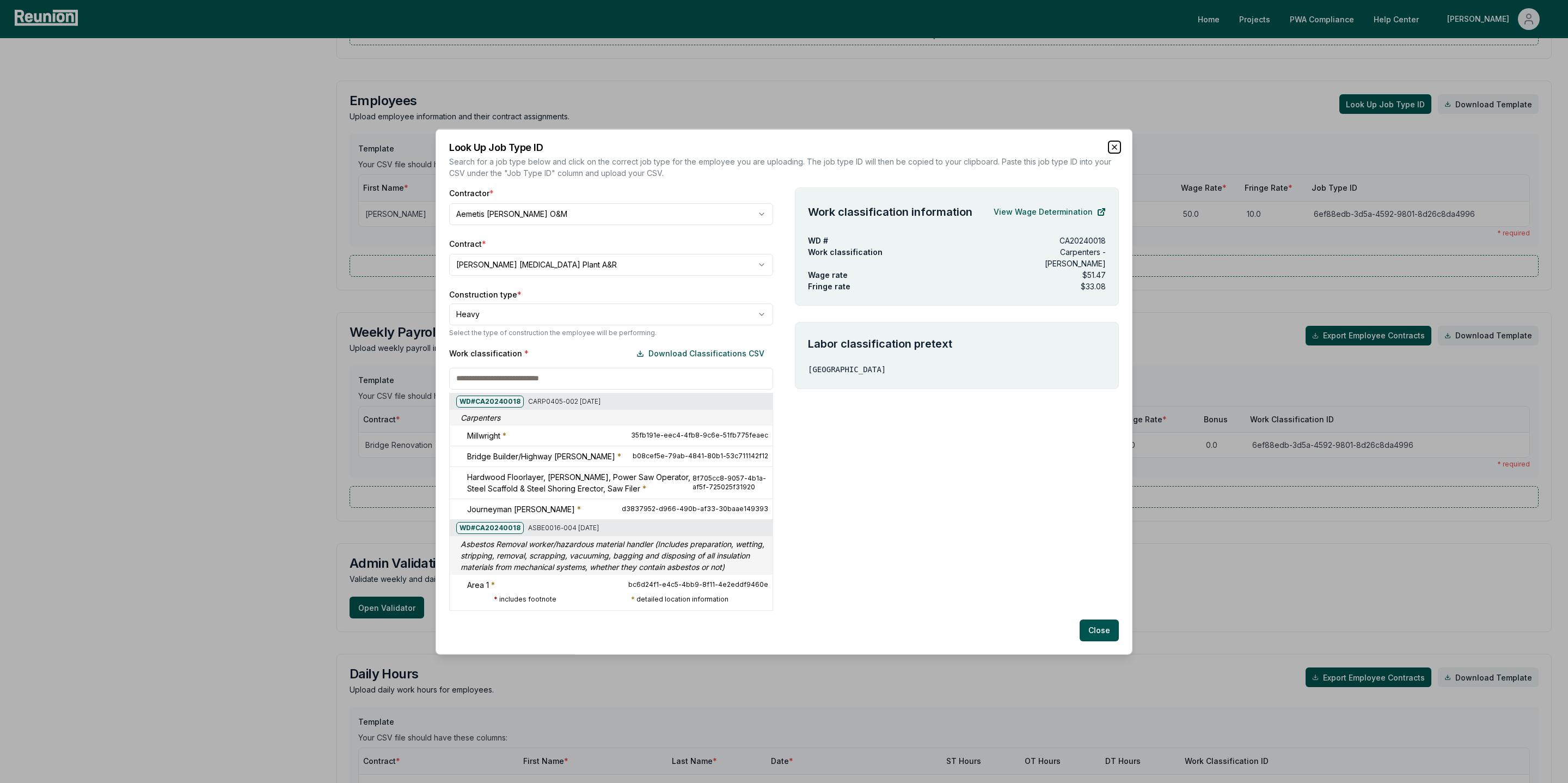
click at [1114, 146] on icon "button" at bounding box center [1114, 147] width 5 height 5
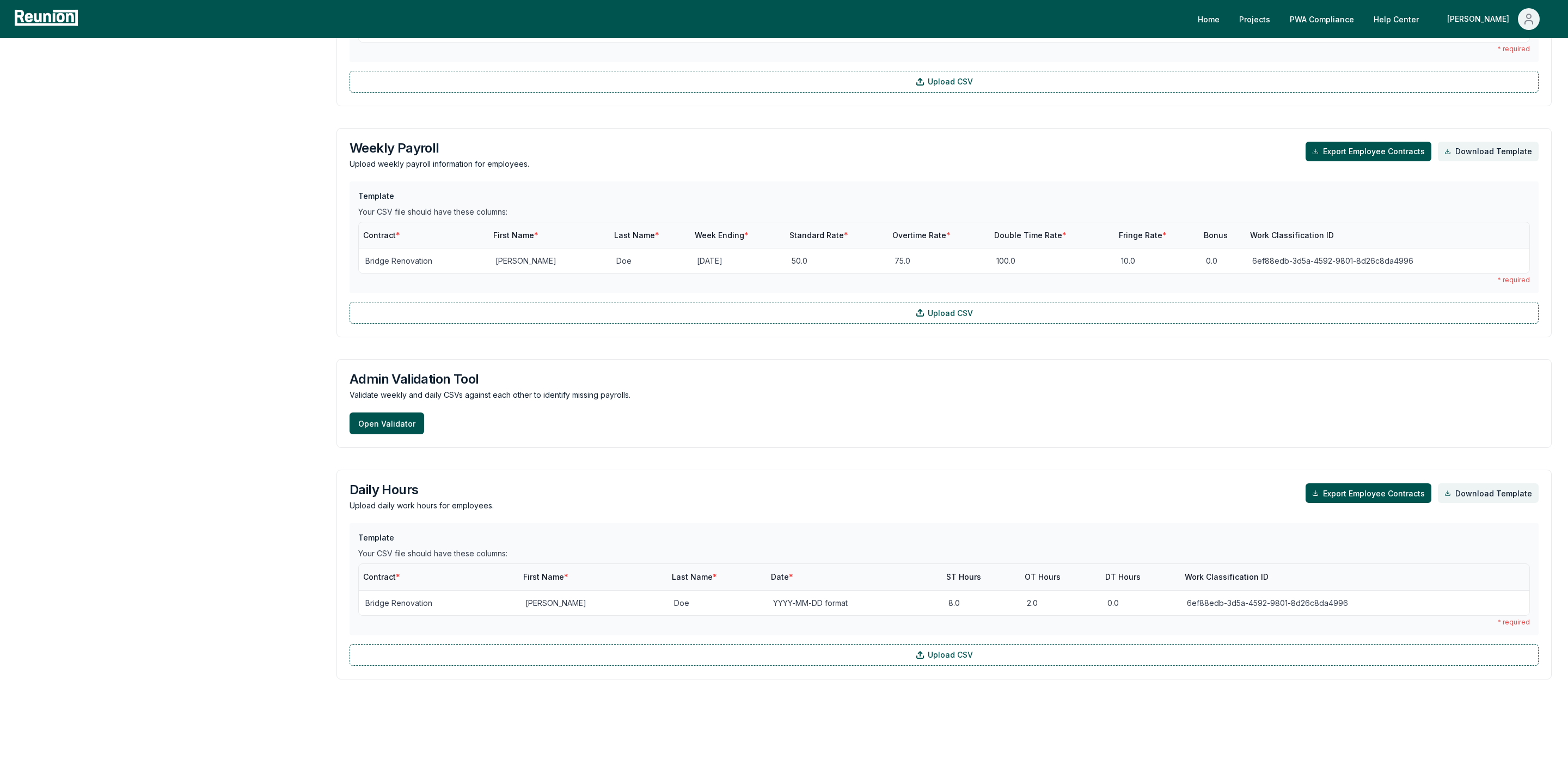
scroll to position [0, 0]
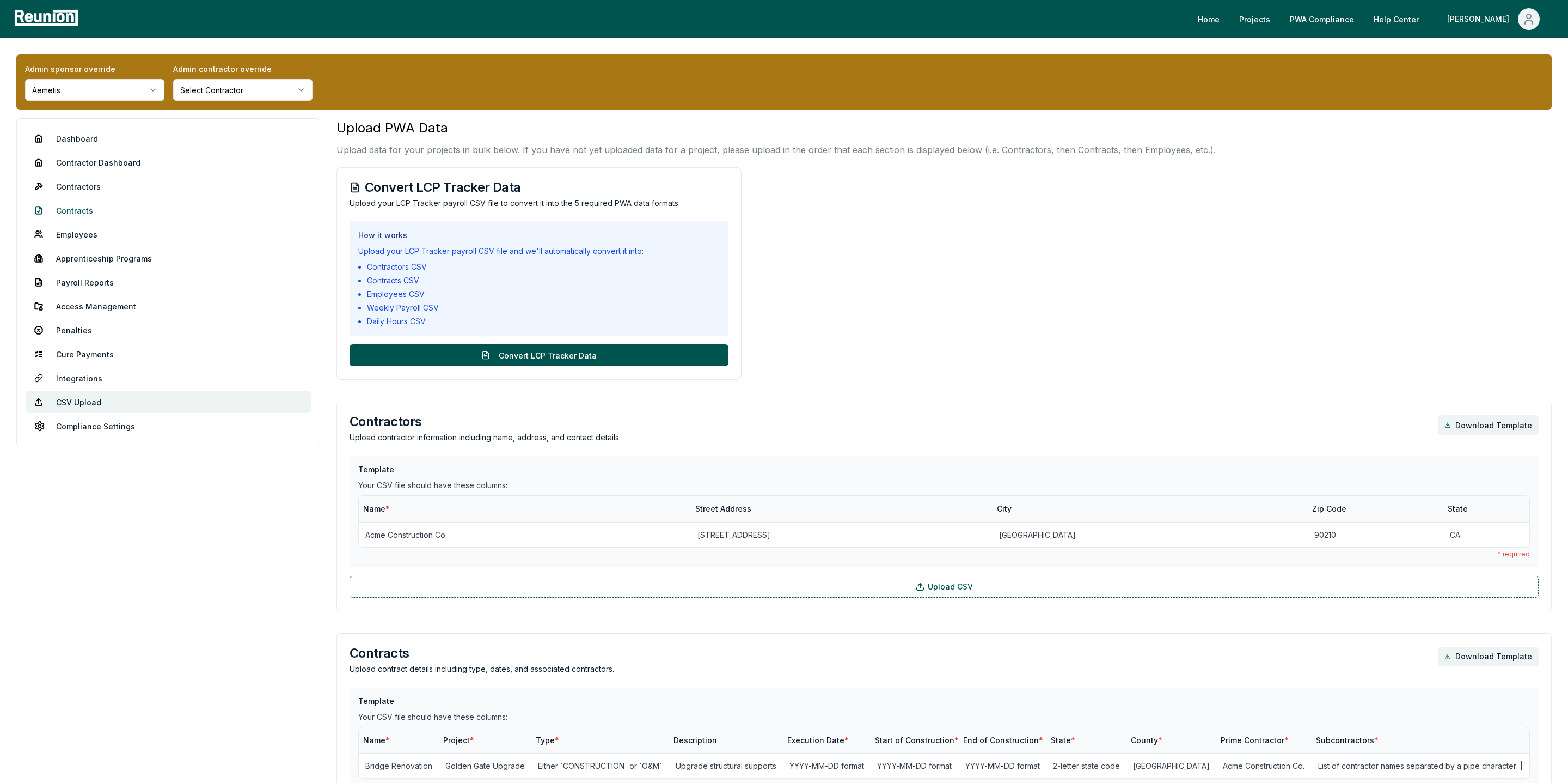
click at [80, 213] on link "Contracts" at bounding box center [168, 210] width 285 height 22
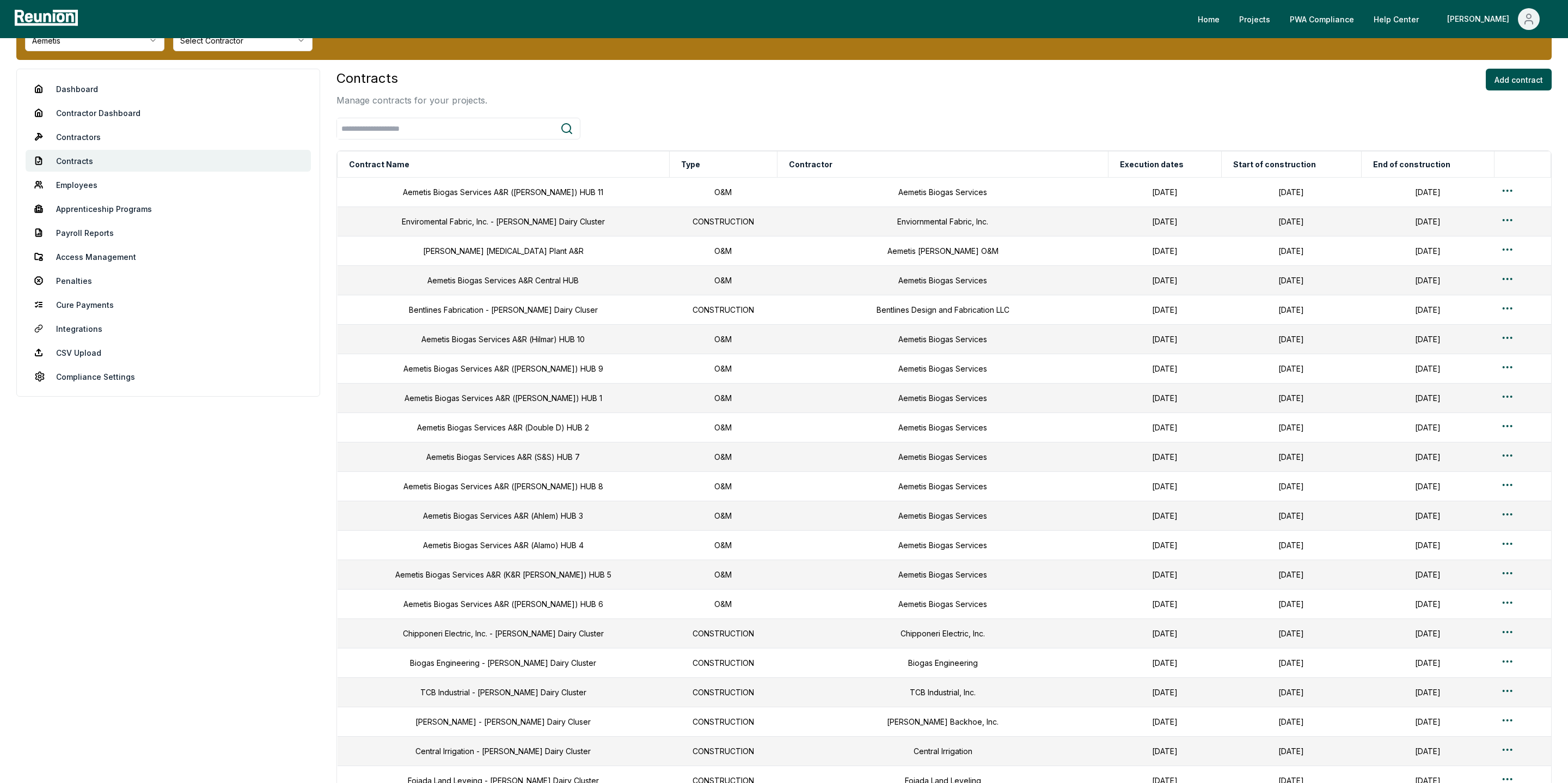
scroll to position [54, 0]
